Goal: Ask a question: Seek information or help from site administrators or community

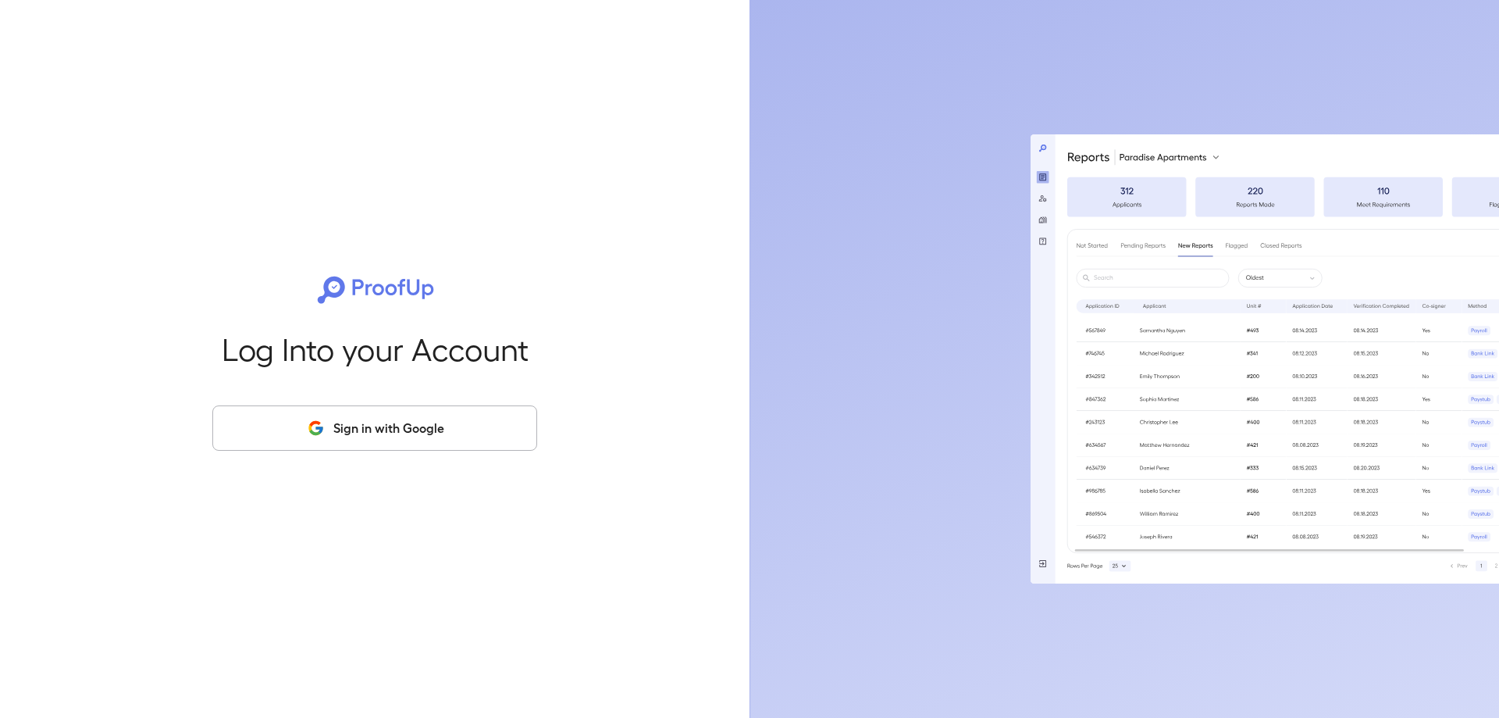
click at [372, 430] on button "Sign in with Google" at bounding box center [374, 427] width 325 height 45
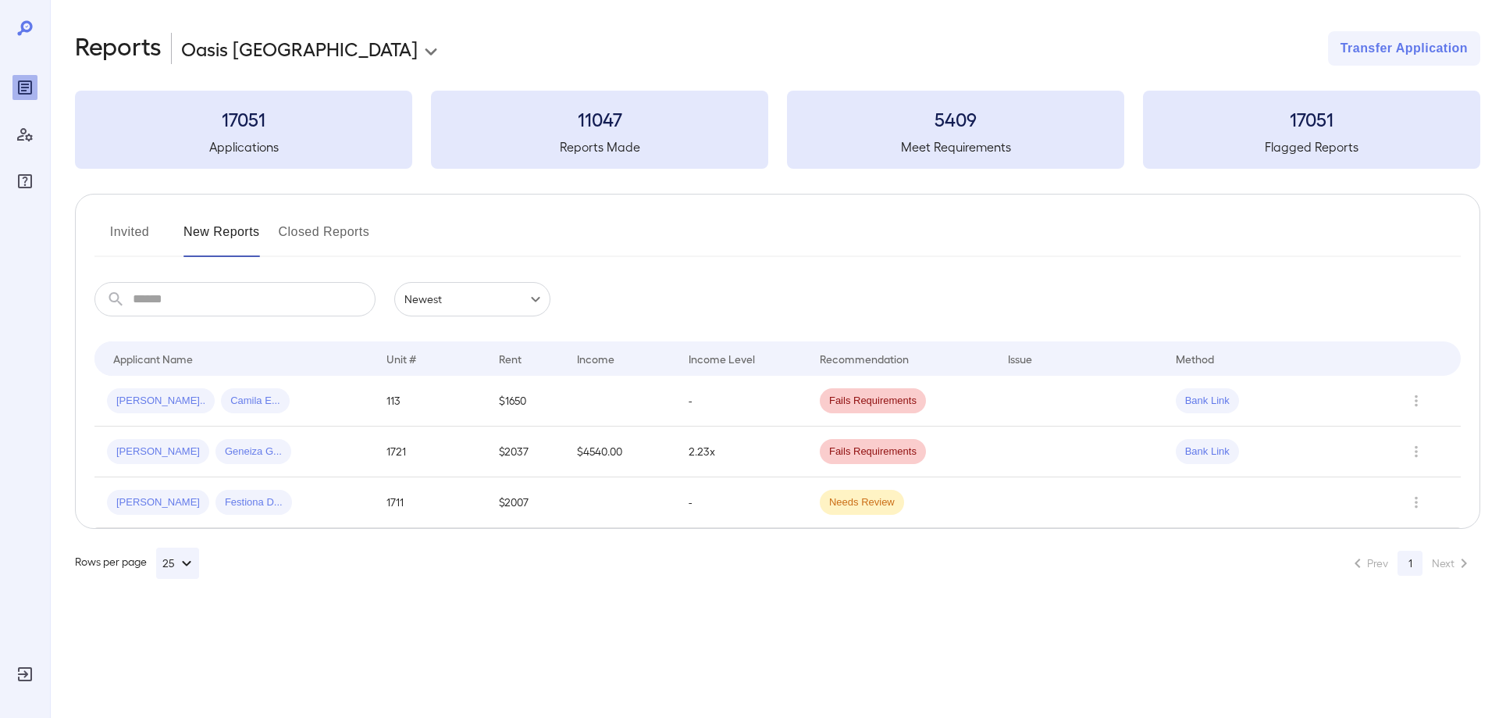
click at [258, 142] on h5 "Applications" at bounding box center [243, 146] width 337 height 19
click at [183, 302] on input "text" at bounding box center [254, 299] width 243 height 34
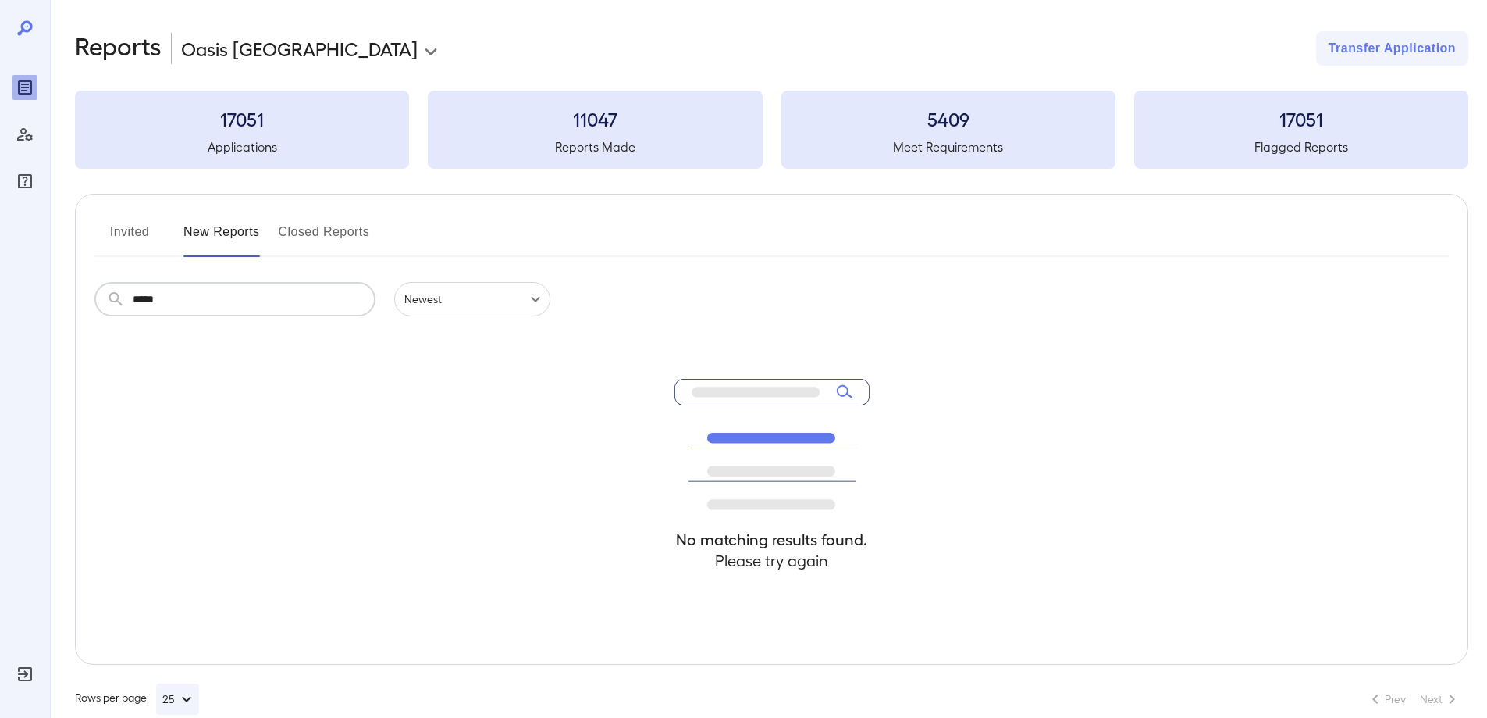
type input "*****"
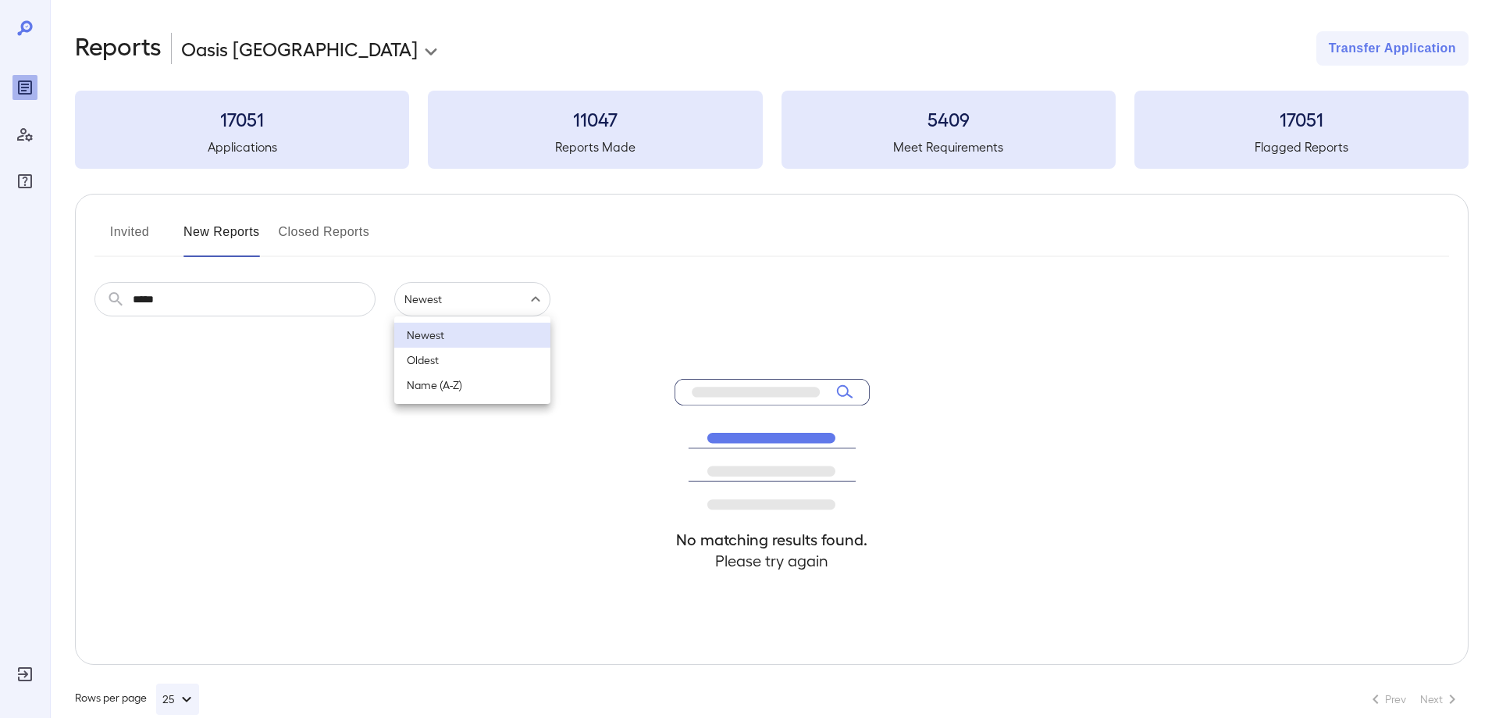
click at [433, 308] on body "**********" at bounding box center [749, 359] width 1499 height 718
click at [434, 332] on li "Newest" at bounding box center [472, 334] width 156 height 25
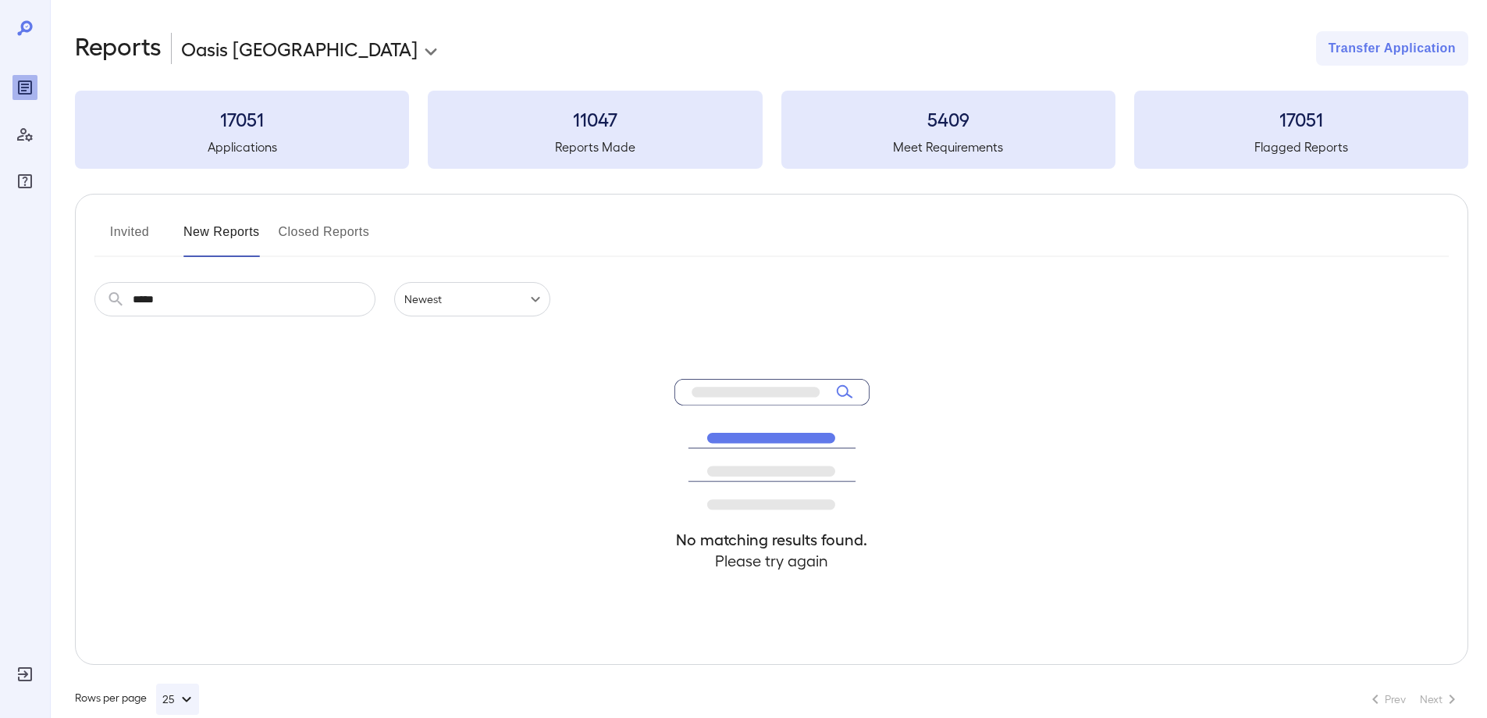
click at [791, 388] on icon at bounding box center [756, 392] width 128 height 10
click at [842, 386] on icon at bounding box center [842, 391] width 12 height 12
drag, startPoint x: 180, startPoint y: 308, endPoint x: 85, endPoint y: 280, distance: 99.1
click at [87, 282] on div "Invited New Reports Closed Reports ​ ***** ​ Newest ****** No matching results …" at bounding box center [772, 429] width 1394 height 471
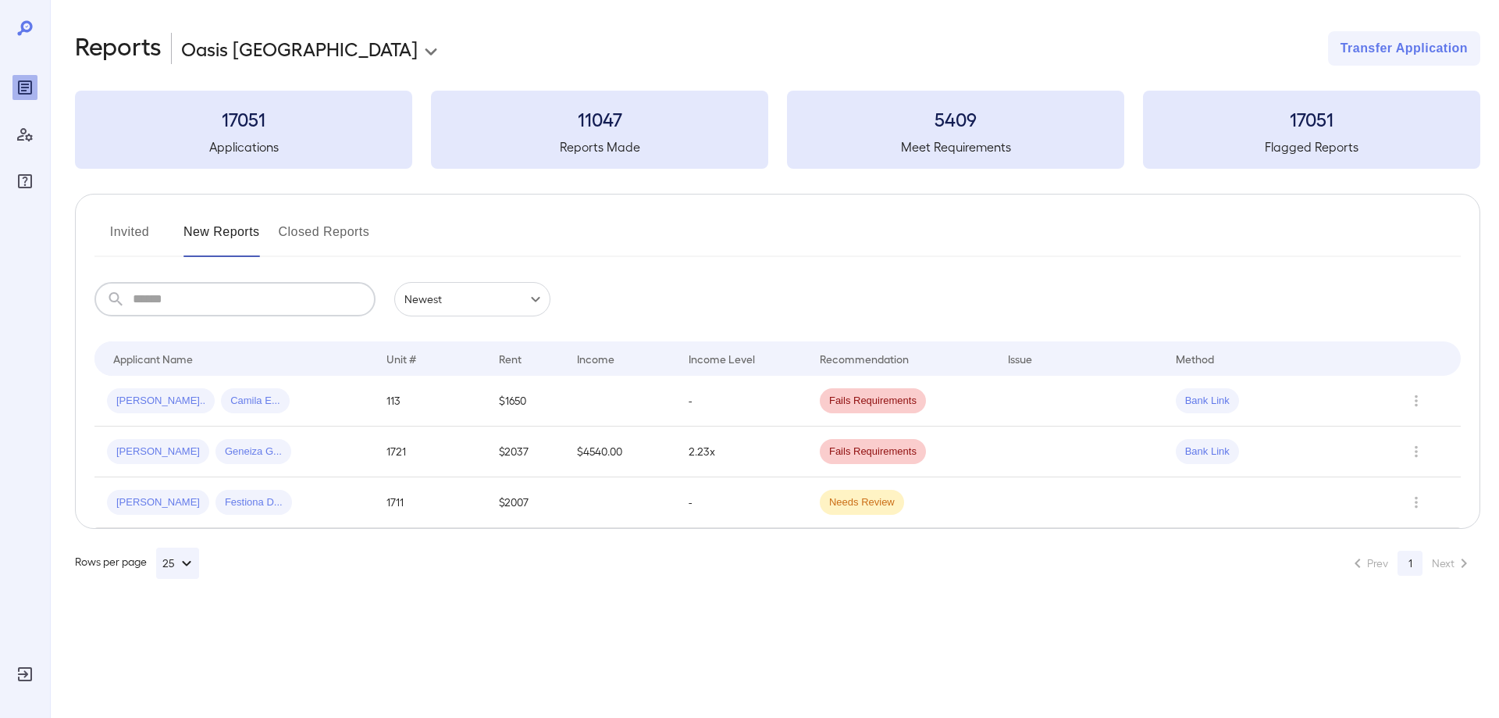
click at [248, 119] on h3 "17051" at bounding box center [243, 118] width 337 height 25
click at [252, 297] on input "text" at bounding box center [254, 299] width 243 height 34
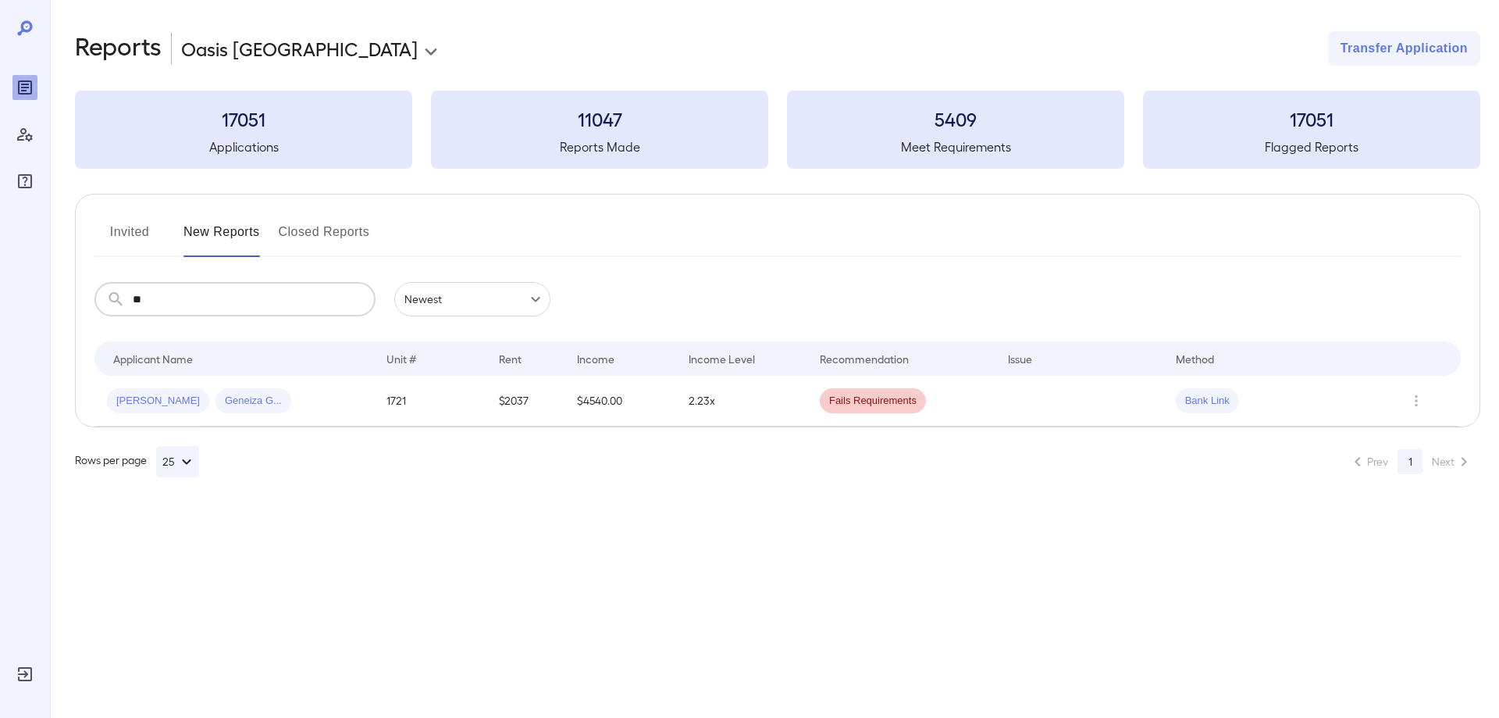
type input "*"
click at [23, 181] on icon "FAQ" at bounding box center [25, 181] width 19 height 19
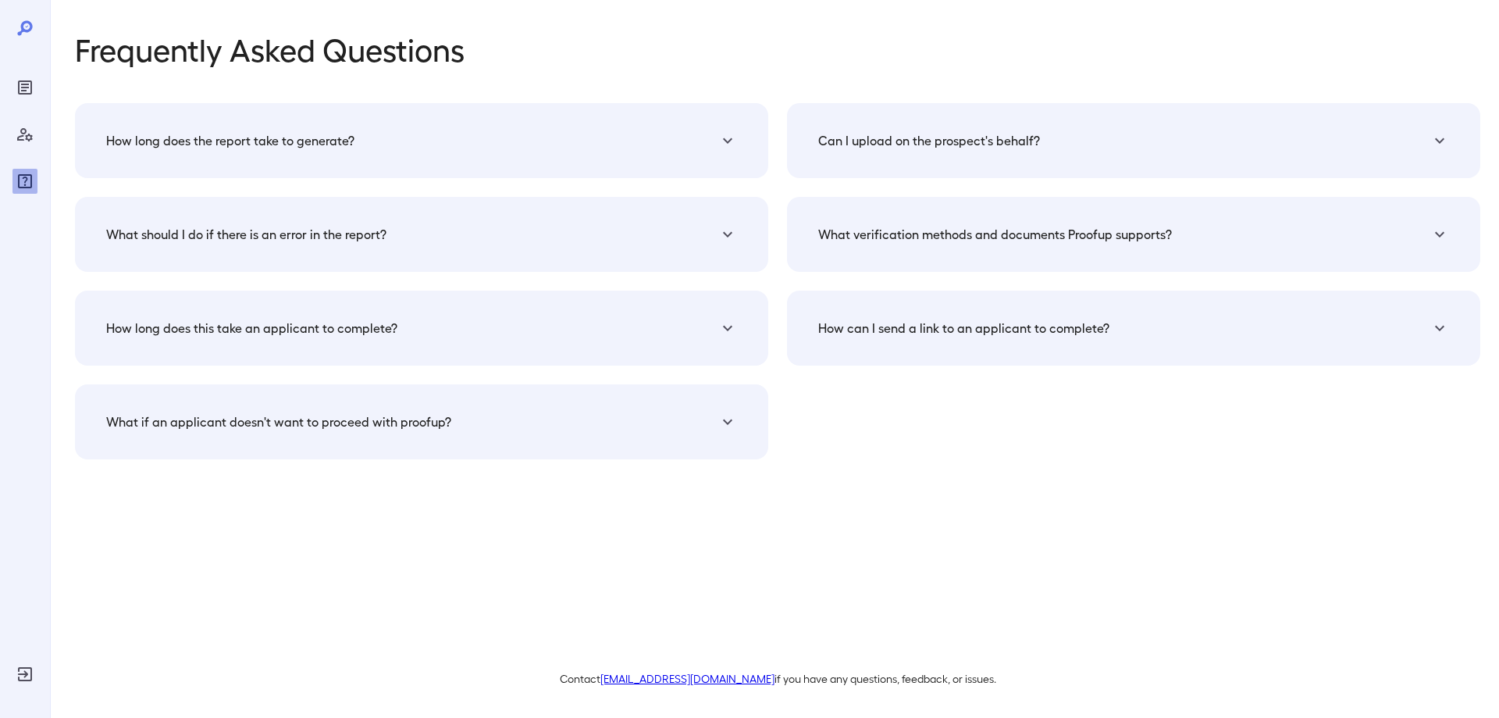
click at [718, 142] on div "Can I upload on the prospect's behalf?" at bounding box center [412, 140] width 612 height 19
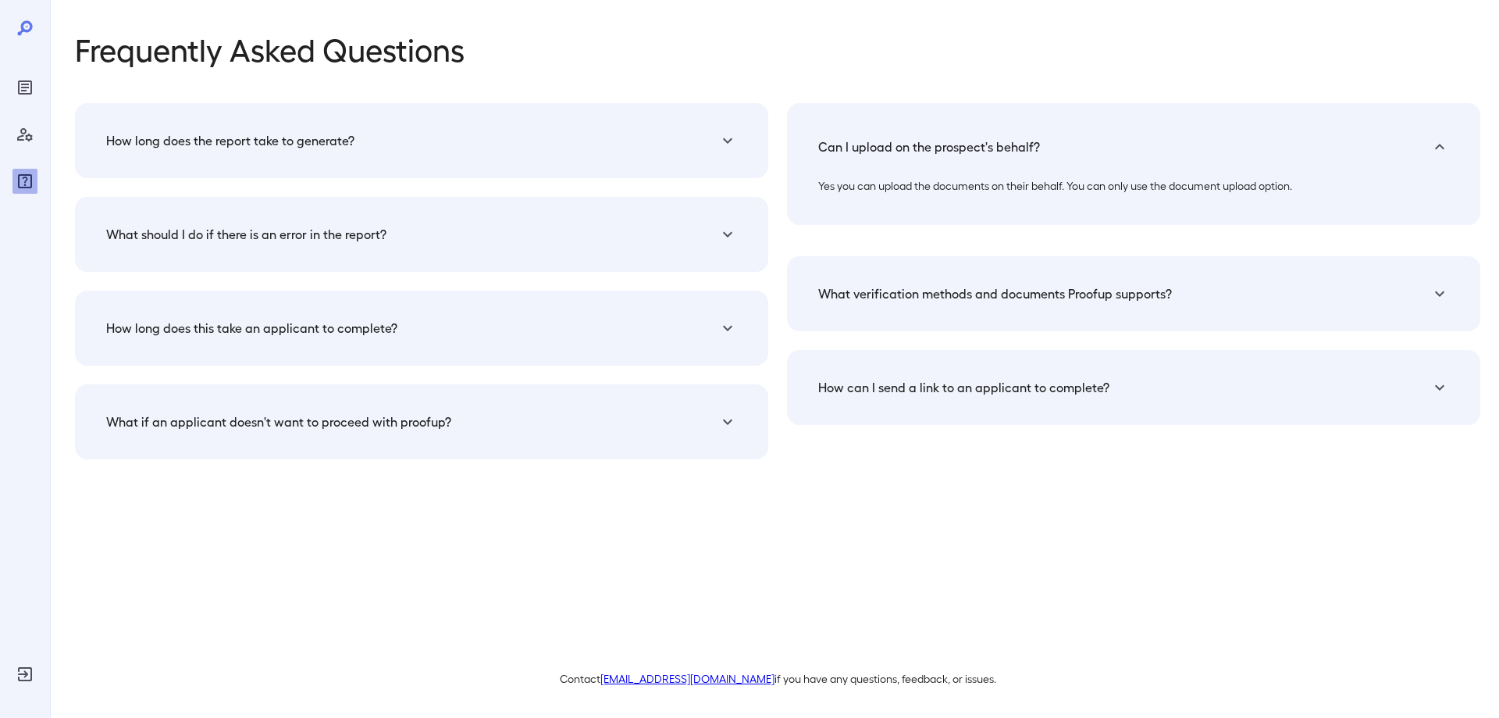
click at [354, 150] on h5 "What verification methods and documents Proofup supports?" at bounding box center [230, 140] width 248 height 19
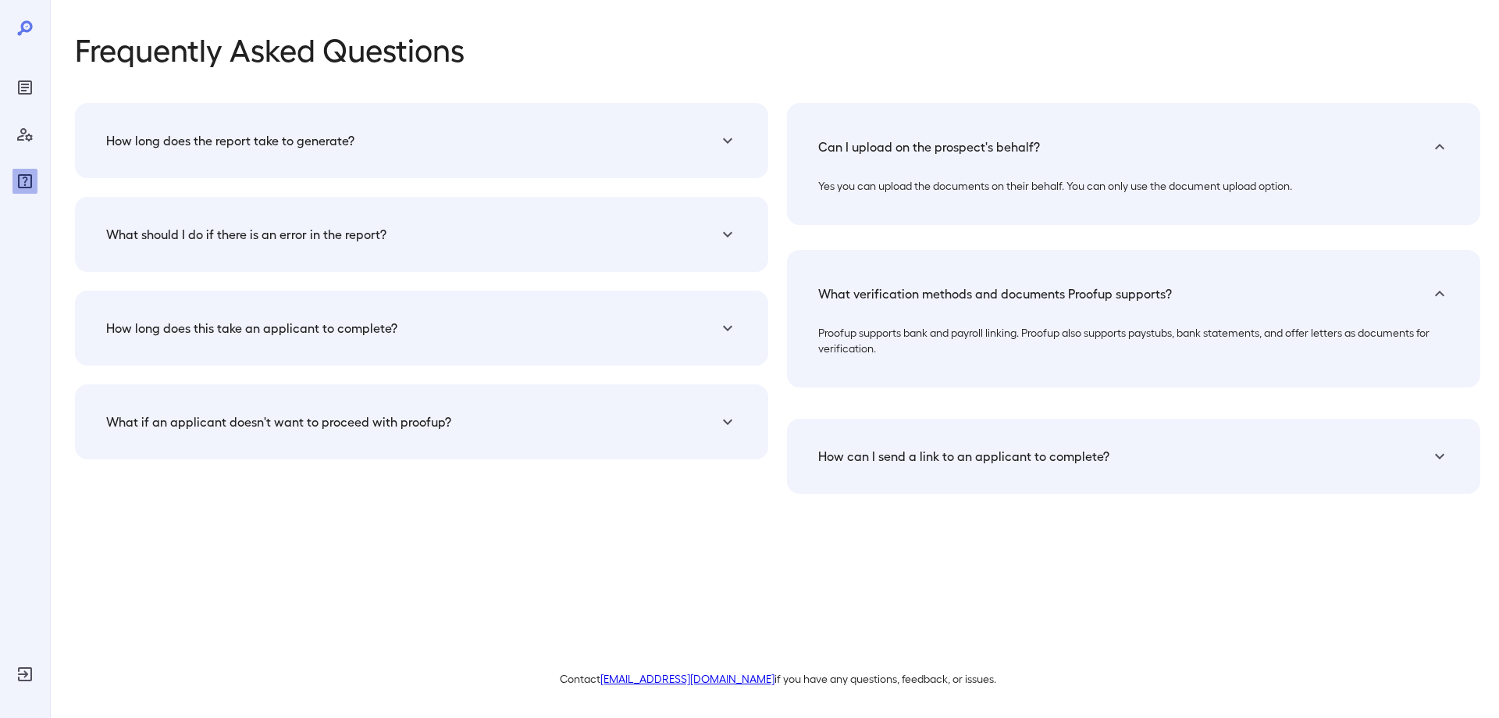
click at [354, 150] on h5 "How can I send a link to an applicant to complete?" at bounding box center [230, 140] width 248 height 19
